Goal: Task Accomplishment & Management: Manage account settings

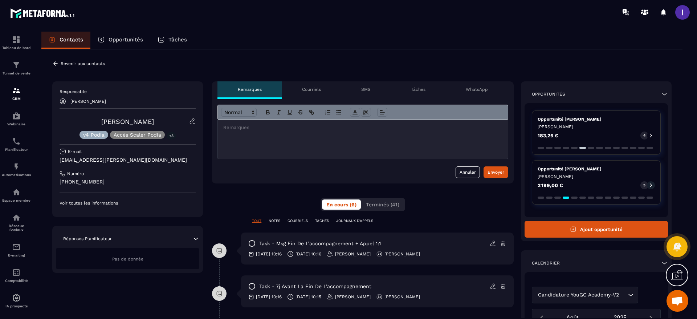
click at [56, 64] on icon at bounding box center [55, 63] width 7 height 7
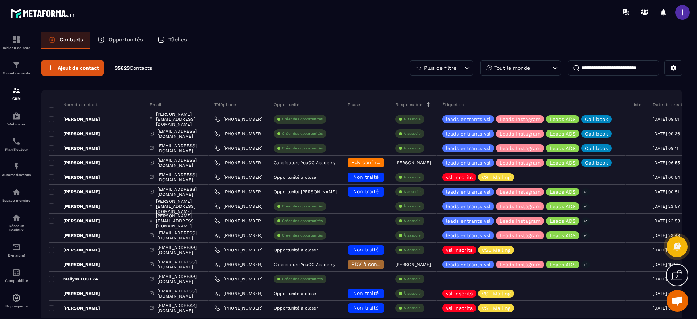
click at [118, 41] on p "Opportunités" at bounding box center [126, 39] width 34 height 7
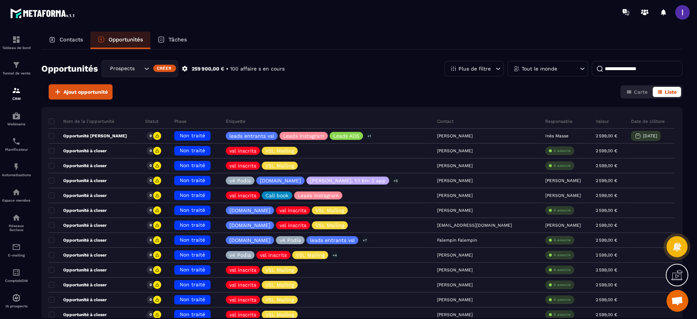
click at [131, 67] on div "Prospects Libres" at bounding box center [125, 69] width 36 height 8
click at [380, 42] on div "Contacts Opportunités Tâches" at bounding box center [361, 40] width 641 height 17
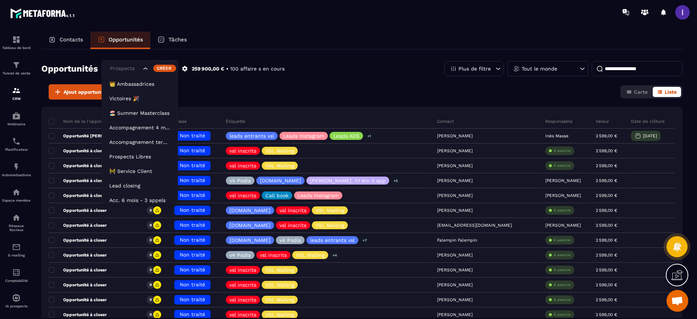
click at [143, 73] on div "Prospects Libres" at bounding box center [140, 68] width 76 height 17
click at [132, 181] on li "Lead closing" at bounding box center [139, 185] width 75 height 15
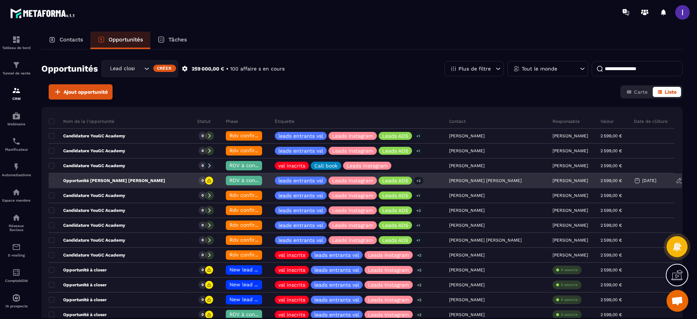
click at [229, 179] on span "RDV à confimer ❓" at bounding box center [252, 180] width 47 height 6
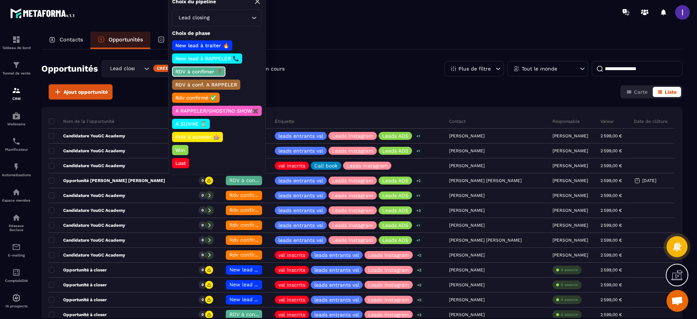
click at [180, 149] on p "Win" at bounding box center [180, 149] width 12 height 7
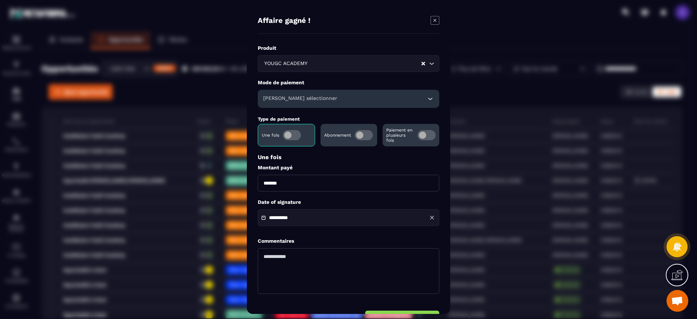
click at [420, 138] on span "Modal window" at bounding box center [426, 135] width 18 height 10
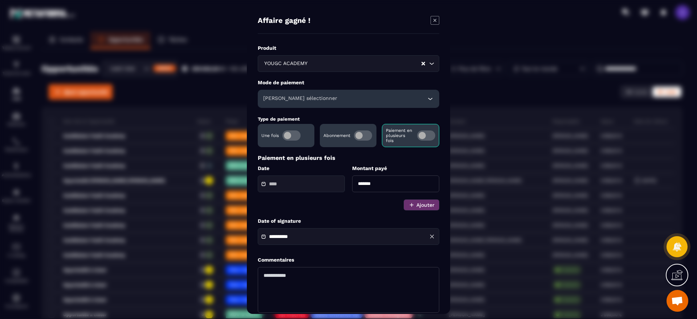
click at [299, 188] on div "Modal window" at bounding box center [301, 183] width 87 height 17
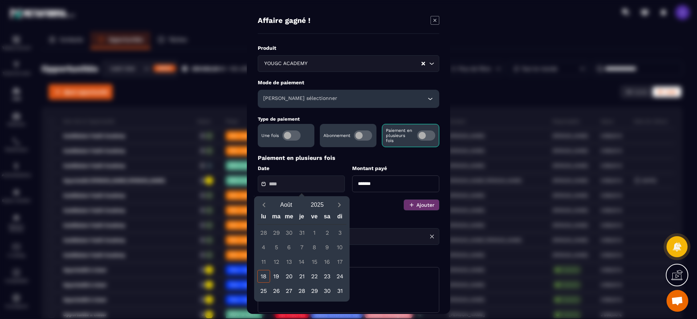
click at [297, 102] on h6 "[PERSON_NAME] sélectionner" at bounding box center [300, 98] width 74 height 7
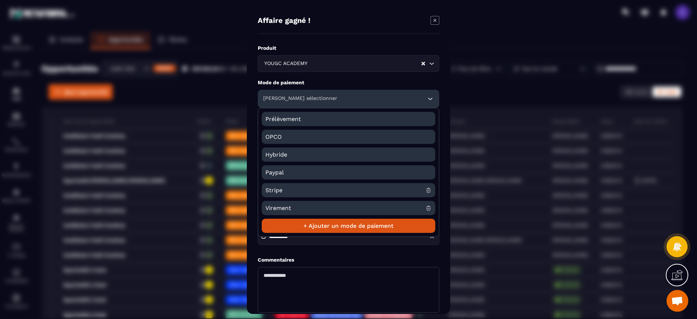
click at [276, 188] on span "Stripe" at bounding box center [345, 190] width 160 height 14
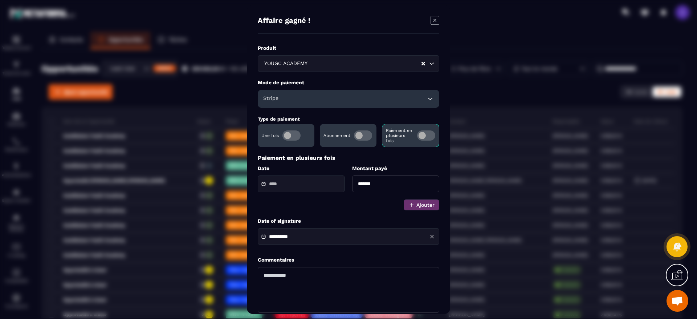
click at [306, 188] on div "Modal window" at bounding box center [301, 183] width 87 height 17
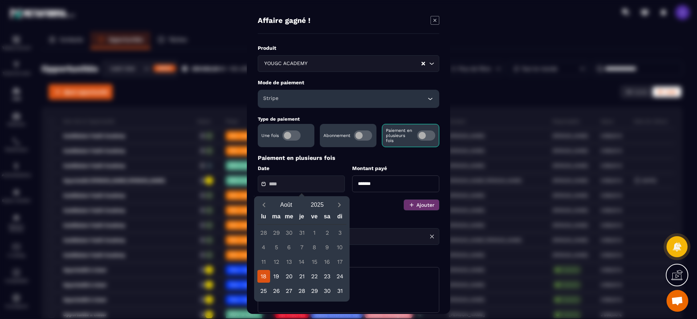
click at [259, 275] on div "18" at bounding box center [263, 276] width 13 height 13
type input "**********"
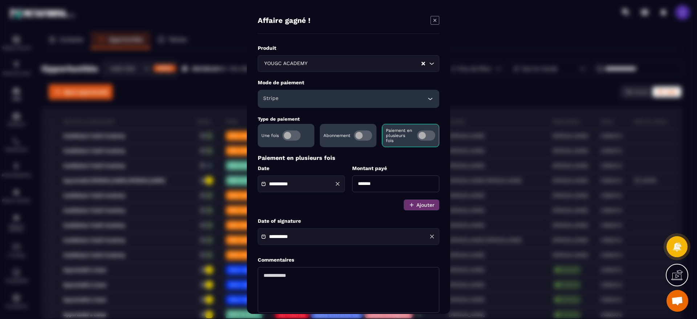
click at [363, 184] on input "*******" at bounding box center [395, 183] width 87 height 17
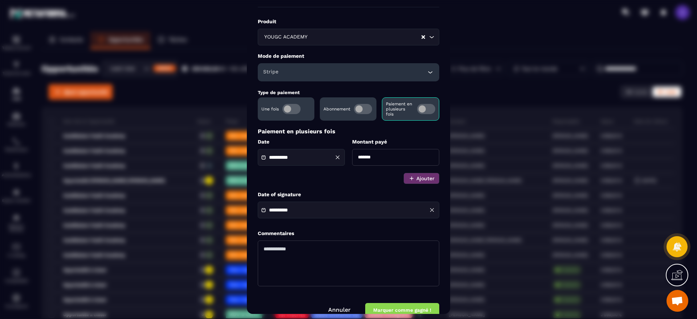
scroll to position [41, 0]
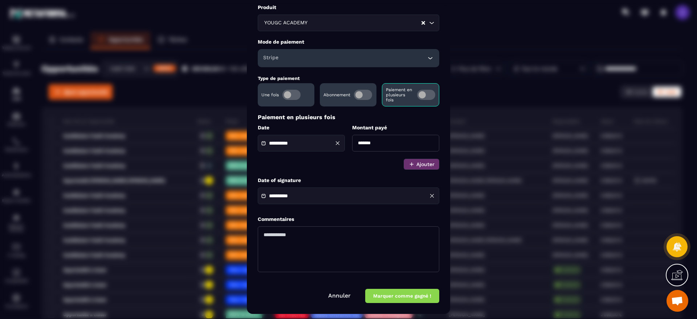
type input "*******"
click at [289, 242] on textarea "Modal window" at bounding box center [348, 249] width 181 height 46
type textarea "*****"
click at [389, 298] on button "Marquer comme gagné !" at bounding box center [402, 296] width 74 height 14
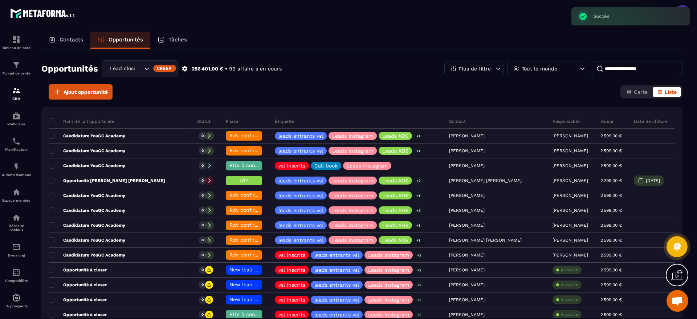
click at [132, 66] on div "Lead closing" at bounding box center [125, 69] width 36 height 8
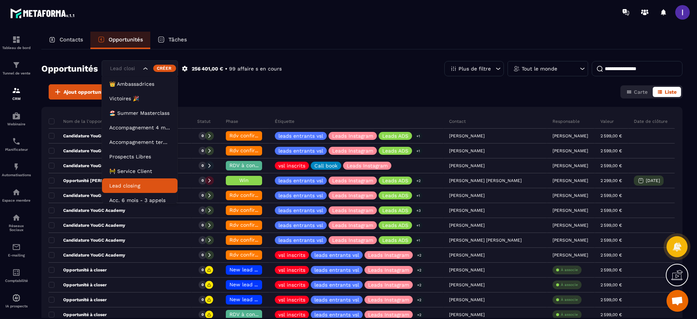
click at [60, 38] on p "Contacts" at bounding box center [72, 39] width 24 height 7
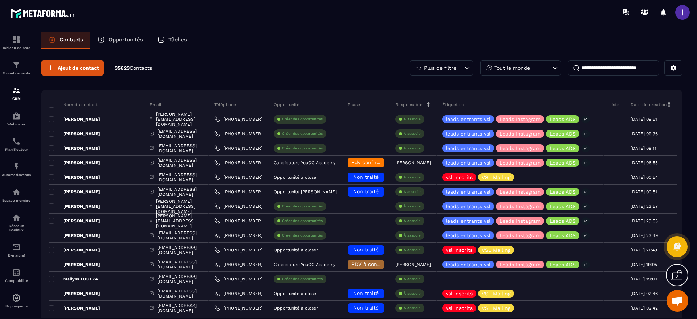
click at [76, 38] on p "Contacts" at bounding box center [72, 39] width 24 height 7
click at [609, 68] on input at bounding box center [613, 67] width 91 height 15
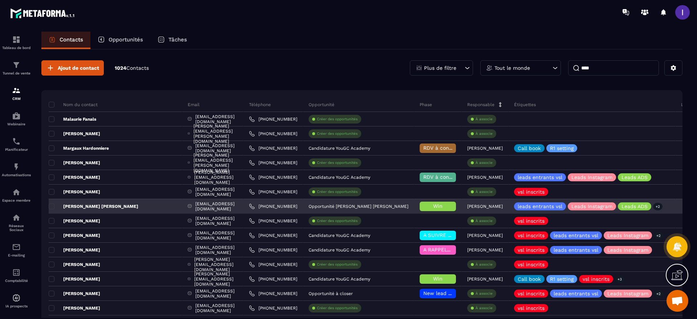
type input "****"
click at [105, 206] on div "[PERSON_NAME] [PERSON_NAME]" at bounding box center [116, 206] width 134 height 15
